Goal: Task Accomplishment & Management: Manage account settings

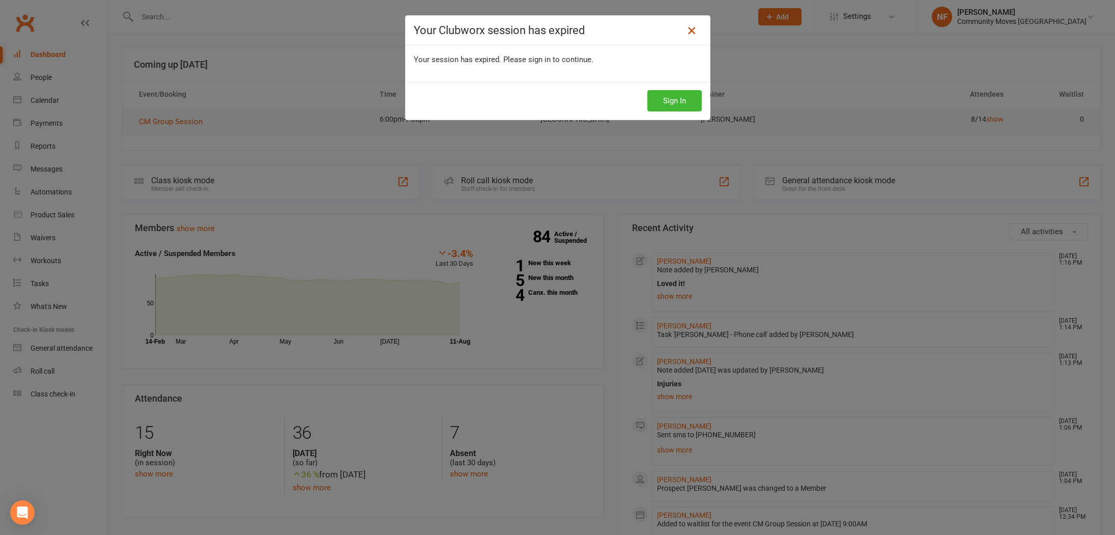
click at [690, 32] on icon at bounding box center [692, 30] width 12 height 12
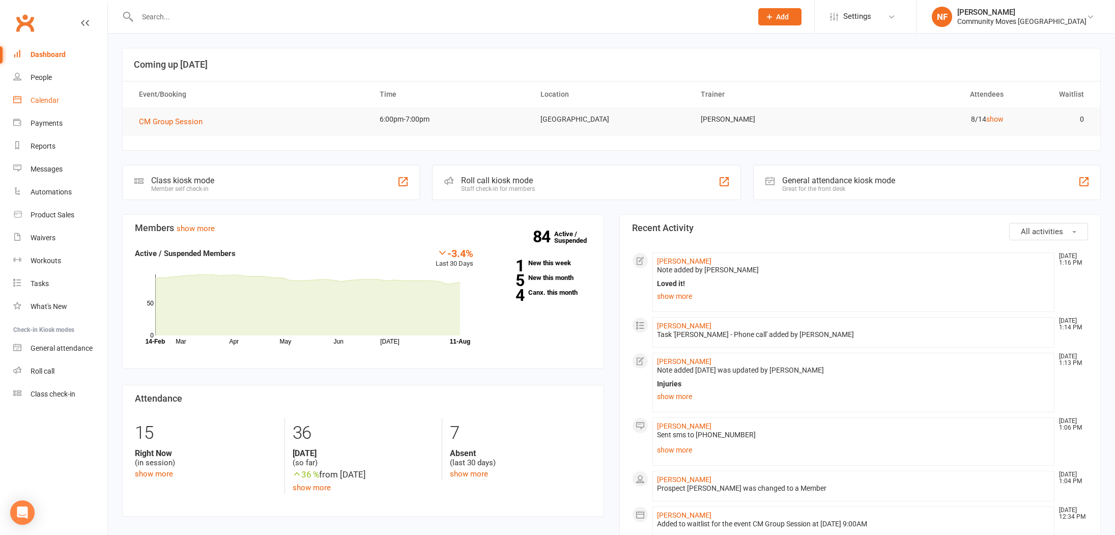
click at [40, 101] on div "Calendar" at bounding box center [45, 100] width 29 height 8
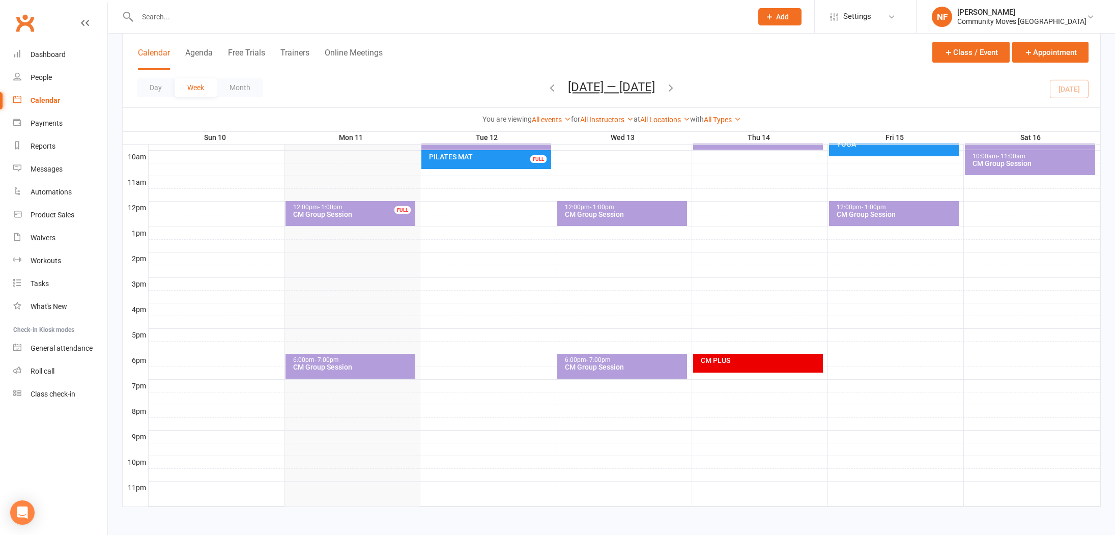
scroll to position [312, 0]
click at [338, 367] on div "CM Group Session" at bounding box center [353, 365] width 121 height 7
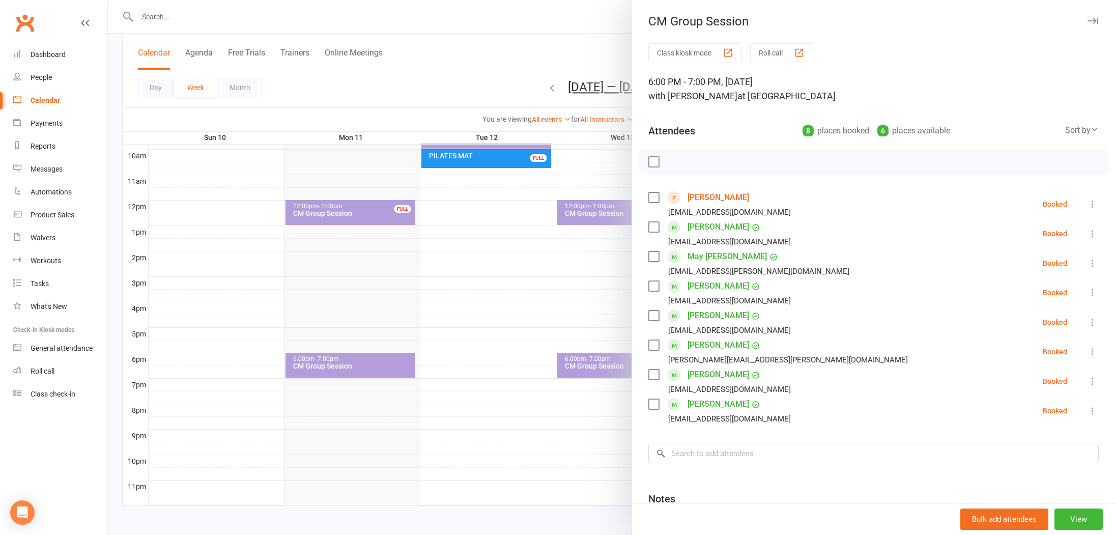
click at [655, 198] on label at bounding box center [654, 197] width 10 height 10
drag, startPoint x: 655, startPoint y: 228, endPoint x: 652, endPoint y: 246, distance: 18.1
click at [655, 228] on label at bounding box center [654, 227] width 10 height 10
click at [656, 287] on label at bounding box center [654, 286] width 10 height 10
click at [656, 315] on label at bounding box center [654, 316] width 10 height 10
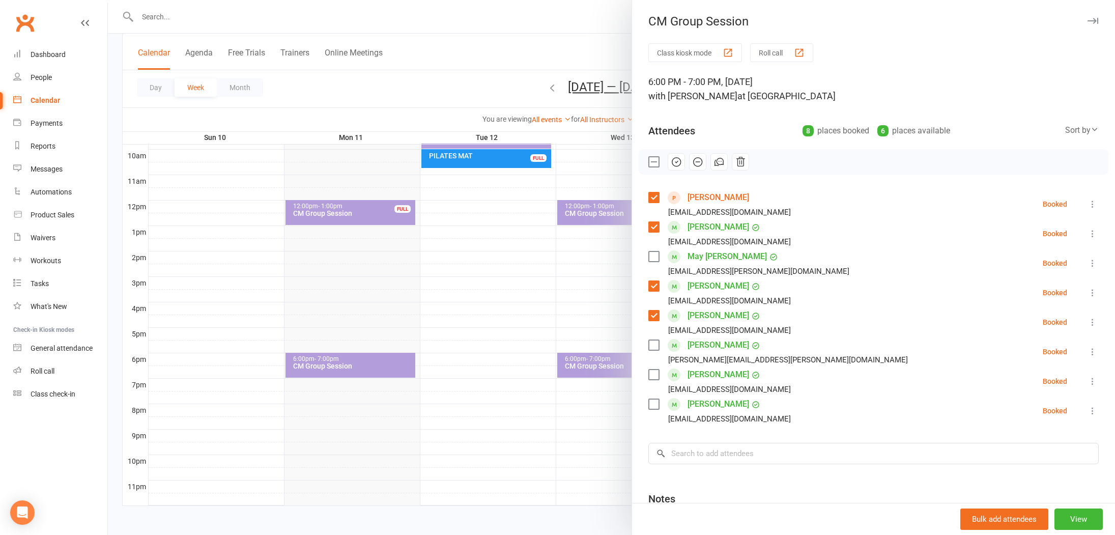
click at [654, 345] on label at bounding box center [654, 345] width 10 height 10
drag, startPoint x: 652, startPoint y: 374, endPoint x: 653, endPoint y: 382, distance: 7.7
click at [653, 374] on label at bounding box center [654, 375] width 10 height 10
click at [653, 407] on label at bounding box center [654, 404] width 10 height 10
